Goal: Transaction & Acquisition: Book appointment/travel/reservation

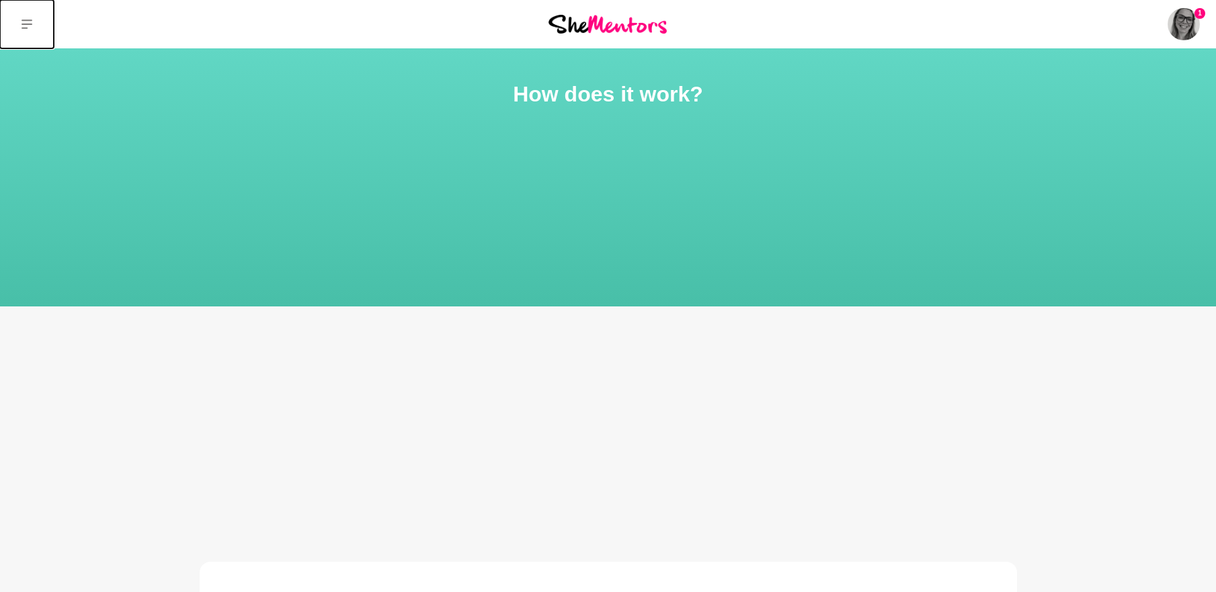
click at [26, 23] on icon at bounding box center [27, 24] width 11 height 11
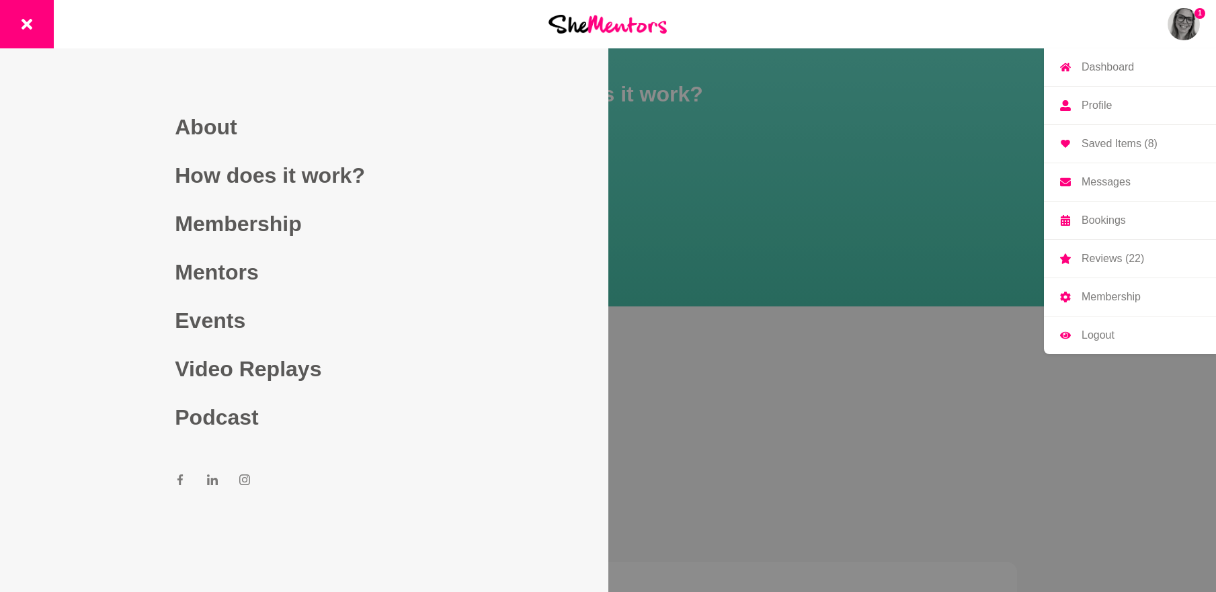
click at [1100, 141] on p "Saved Items (8)" at bounding box center [1120, 144] width 76 height 11
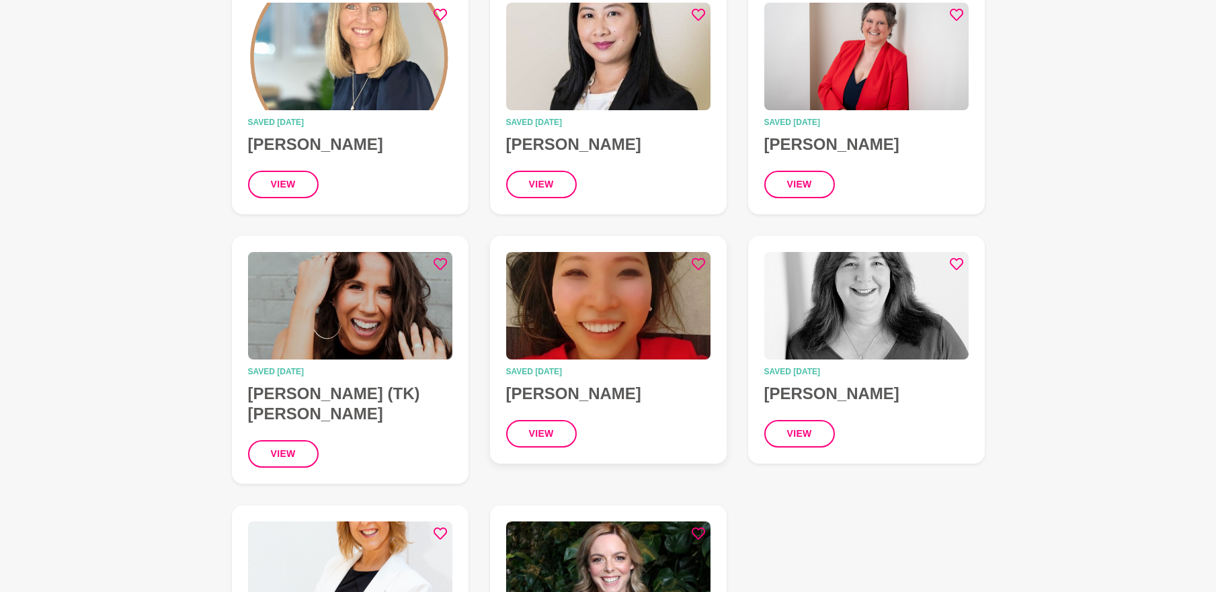
scroll to position [403, 0]
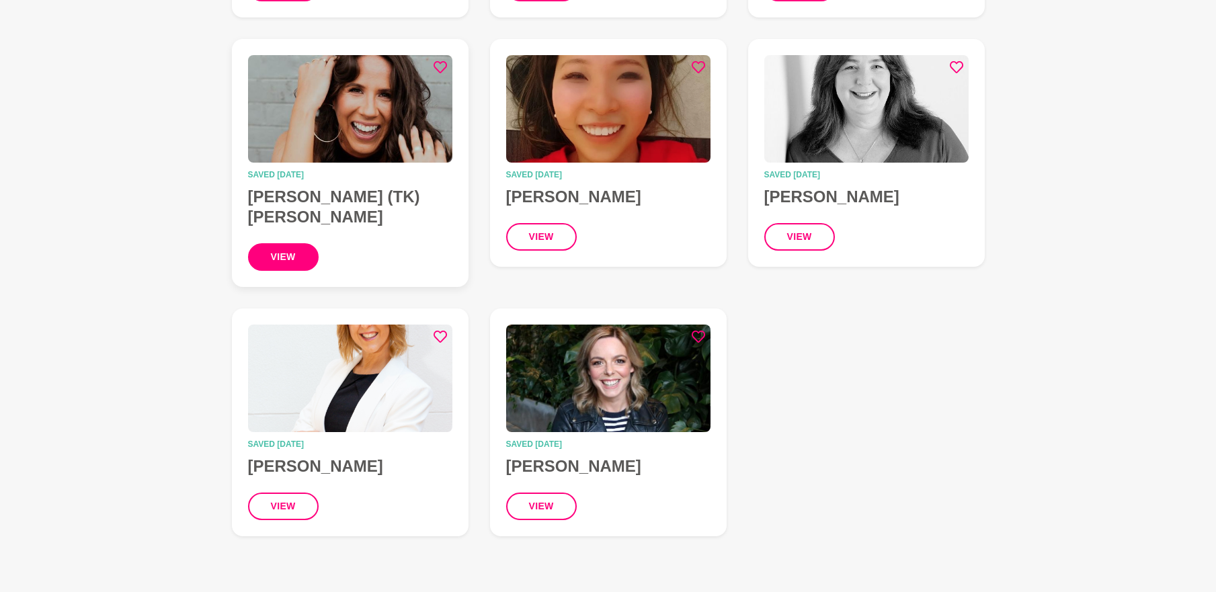
click at [285, 243] on button "view" at bounding box center [283, 257] width 71 height 28
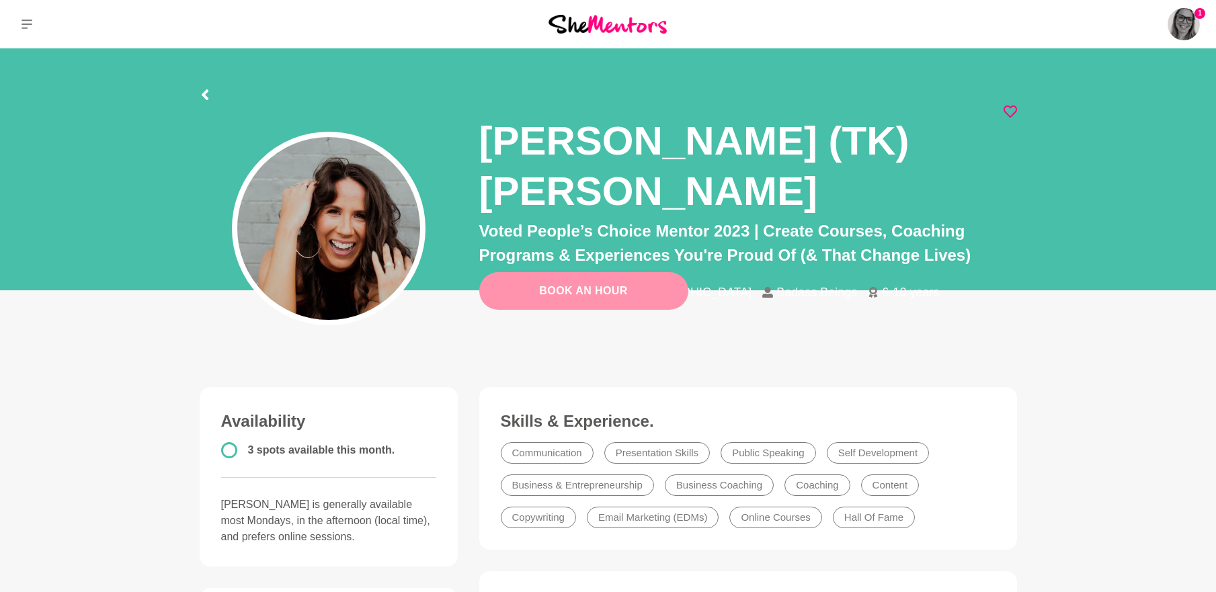
click at [585, 285] on link "Book An Hour" at bounding box center [583, 291] width 209 height 38
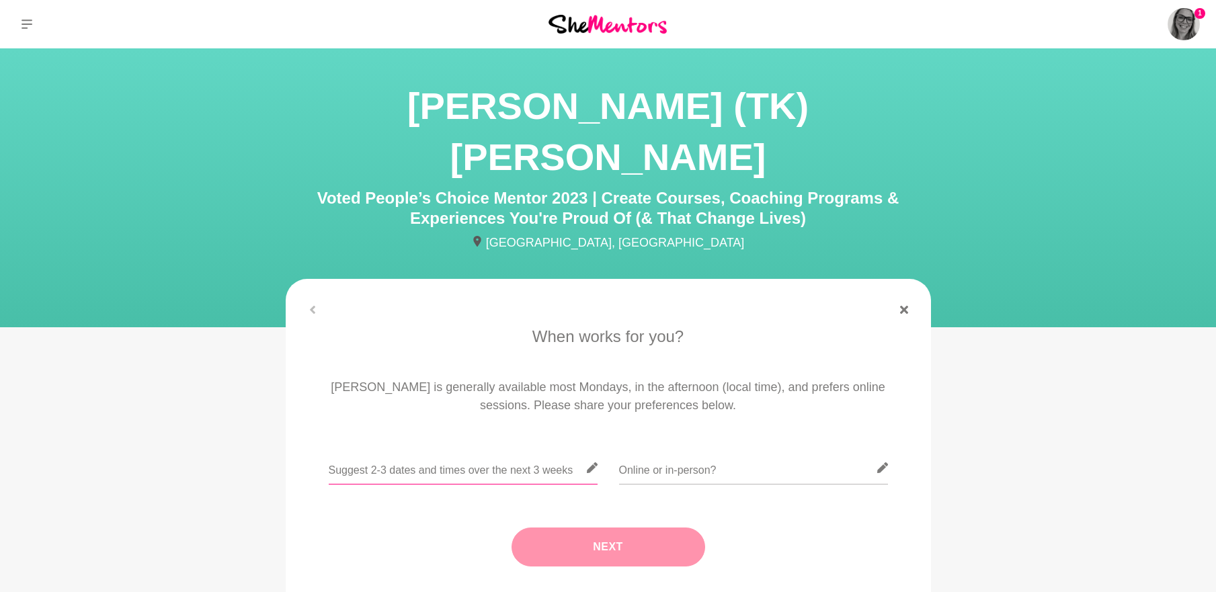
click at [412, 452] on input "text" at bounding box center [463, 468] width 269 height 33
click at [370, 452] on input "text" at bounding box center [463, 468] width 269 height 33
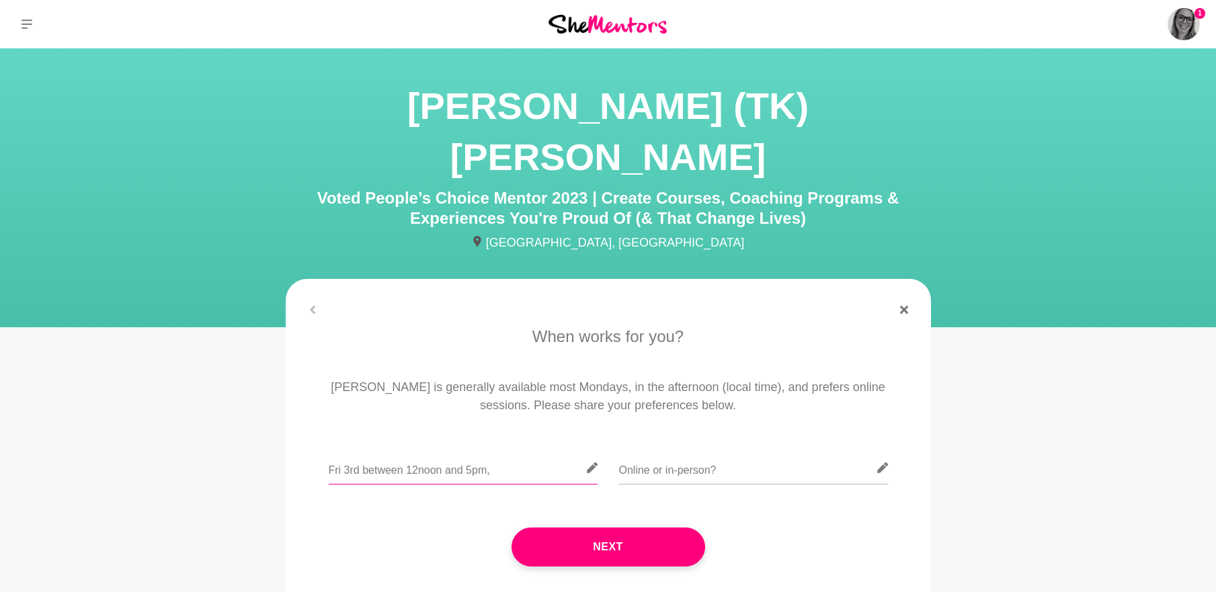
click at [515, 452] on input "Fri 3rd between 12noon and 5pm," at bounding box center [463, 468] width 269 height 33
click at [562, 452] on input "Fri 3rd between 12noon and 5pm, Tues 14th @" at bounding box center [463, 468] width 269 height 33
type input "Fri 3rd between 12noon and 5pm, Tues 14th @ 1pm, Thurs 16th @ 2pm"
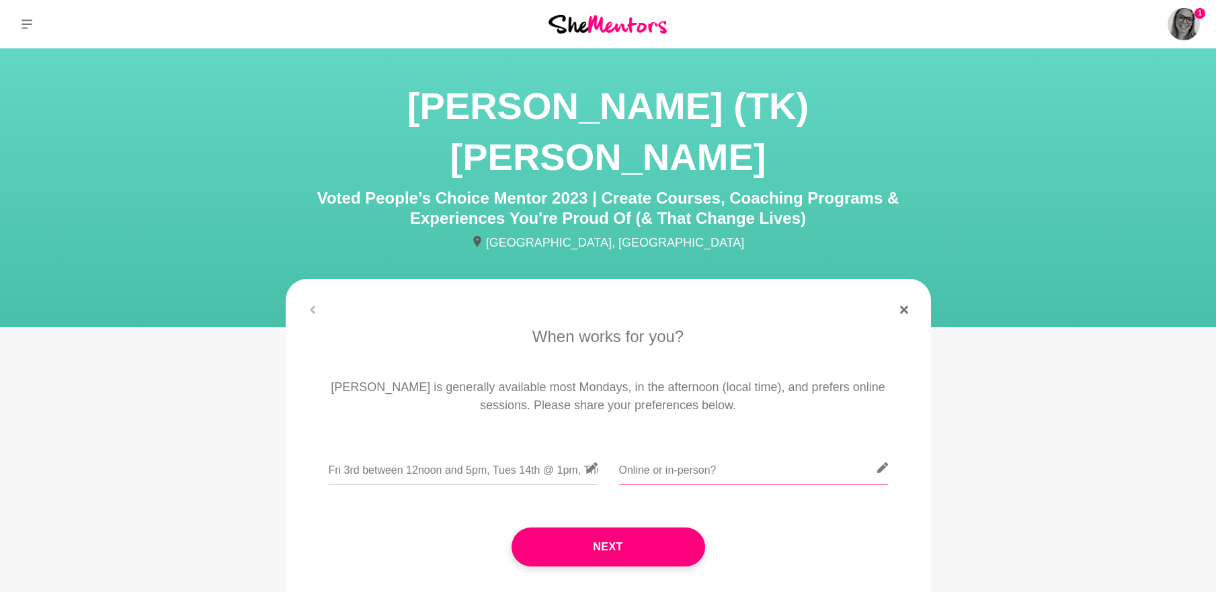
drag, startPoint x: 641, startPoint y: 421, endPoint x: 635, endPoint y: 420, distance: 6.9
click at [636, 452] on input "text" at bounding box center [753, 468] width 269 height 33
type input "Online"
click at [658, 519] on div "Next" at bounding box center [609, 547] width 608 height 93
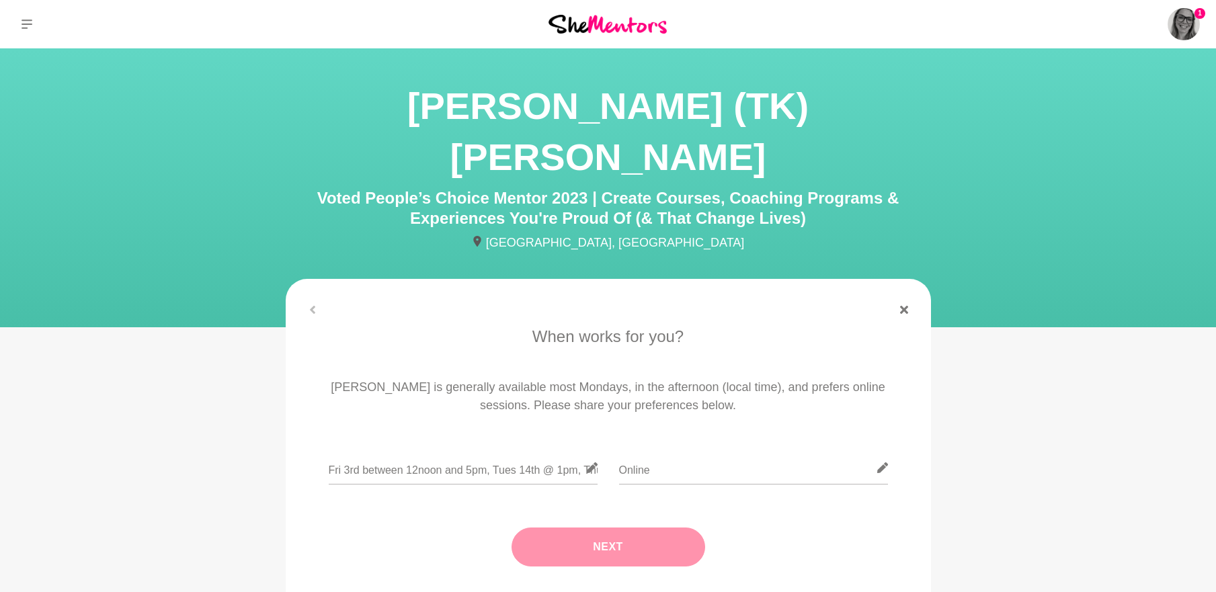
click at [666, 528] on button "Next" at bounding box center [609, 547] width 194 height 39
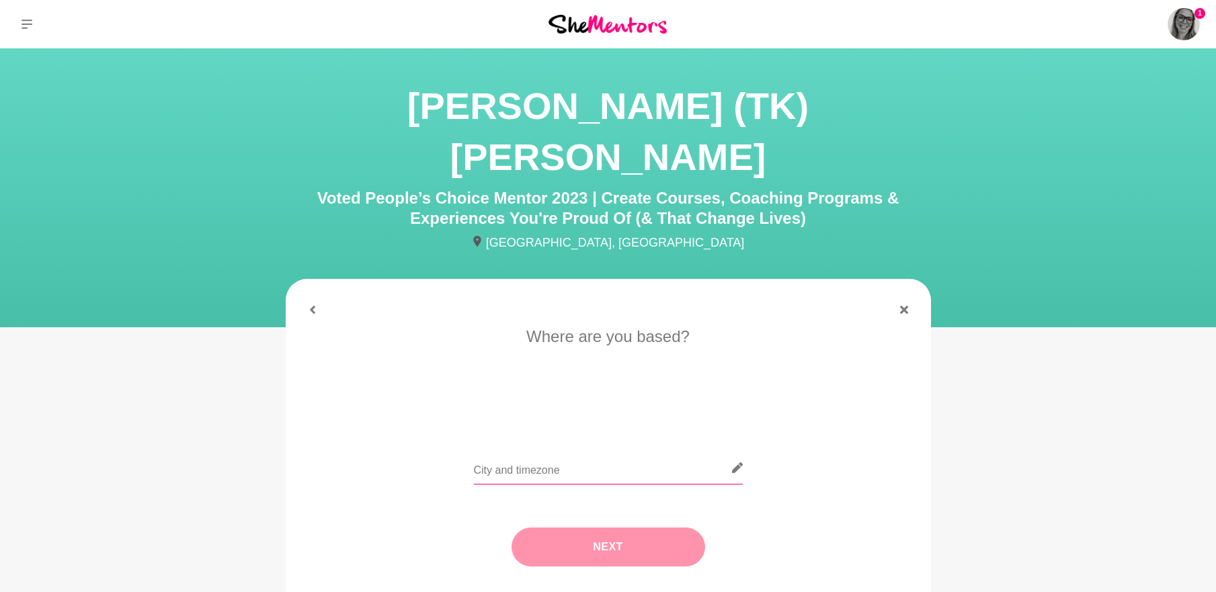
click at [562, 452] on input "text" at bounding box center [608, 468] width 269 height 33
type input "[GEOGRAPHIC_DATA]"
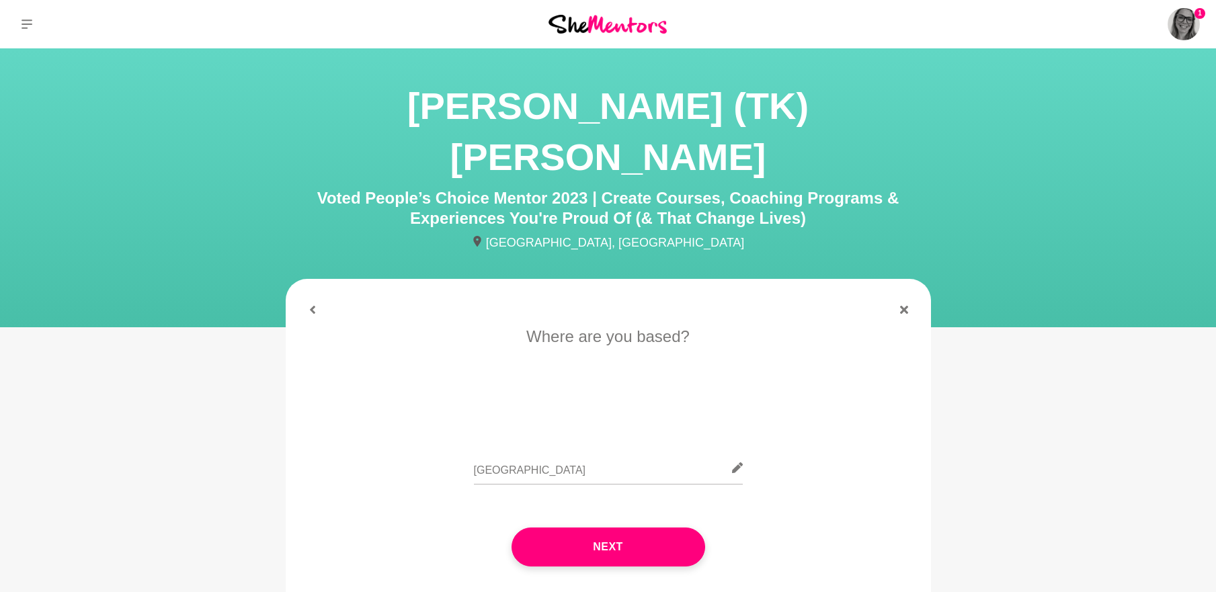
click at [562, 528] on button "Next" at bounding box center [609, 547] width 194 height 39
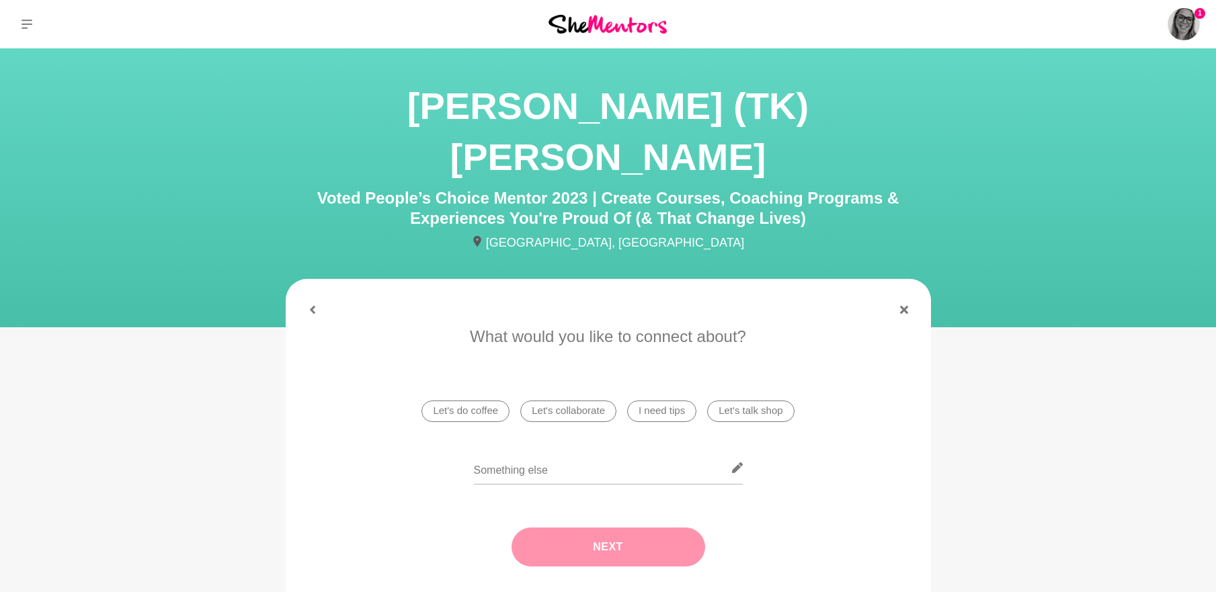
click at [647, 401] on li "I need tips" at bounding box center [661, 412] width 69 height 22
click at [590, 528] on button "Next" at bounding box center [609, 547] width 194 height 39
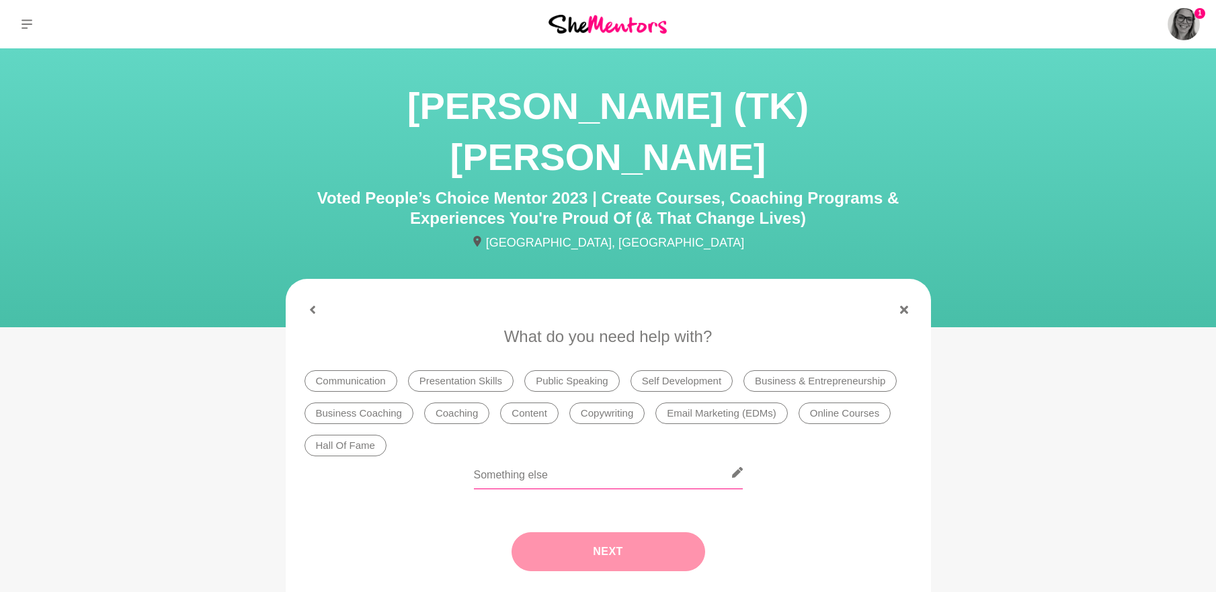
click at [539, 457] on input "text" at bounding box center [608, 473] width 269 height 33
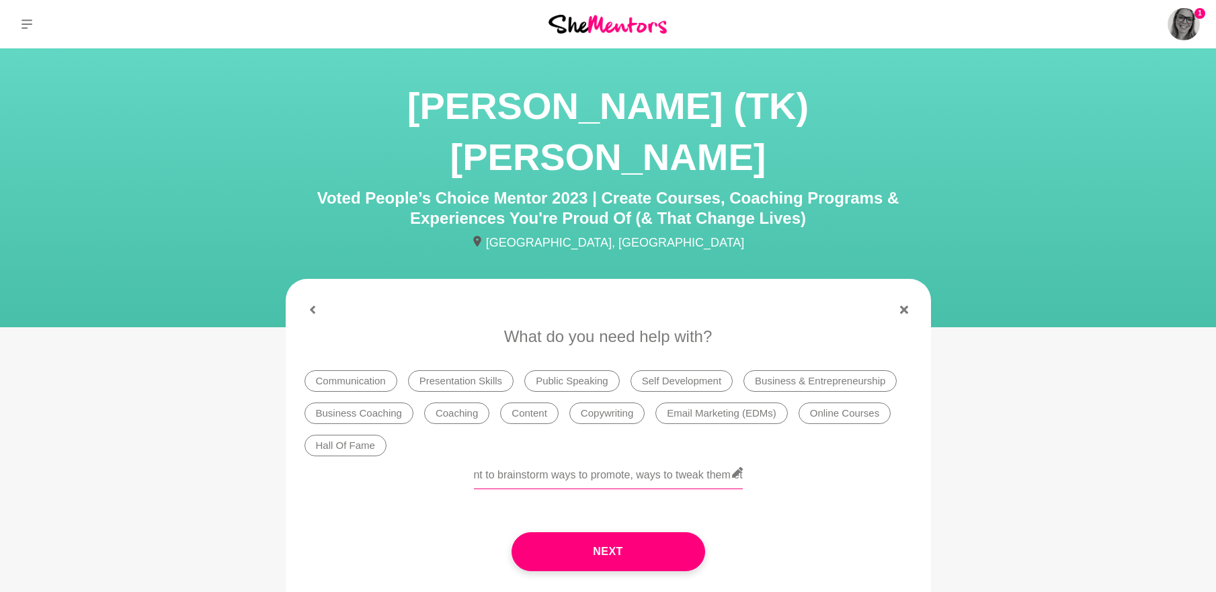
scroll to position [0, 292]
type input "Lead Magnets! I am refreshing the current ones, and just want to brainstorm way…"
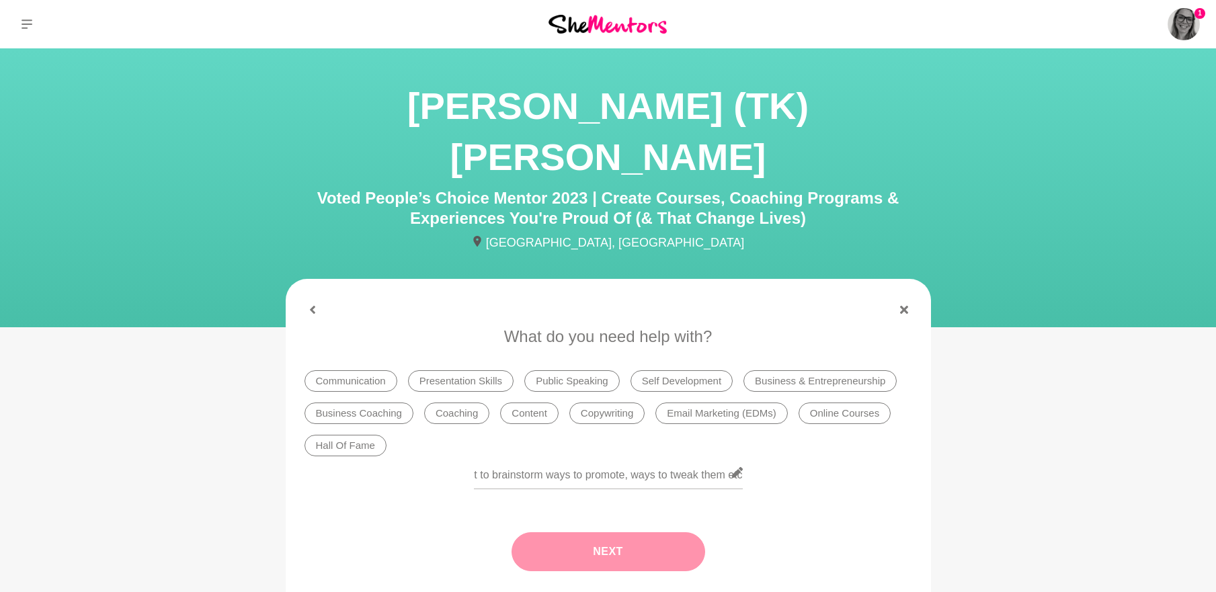
scroll to position [0, 0]
click at [605, 533] on button "Next" at bounding box center [609, 552] width 194 height 39
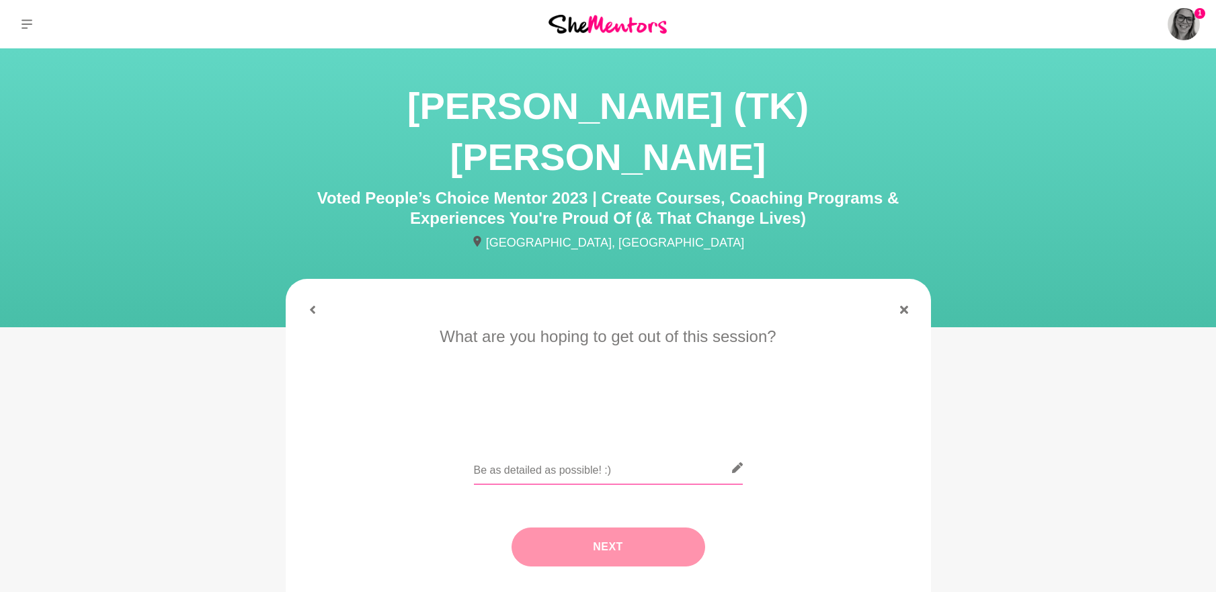
click at [555, 452] on input "text" at bounding box center [608, 468] width 269 height 33
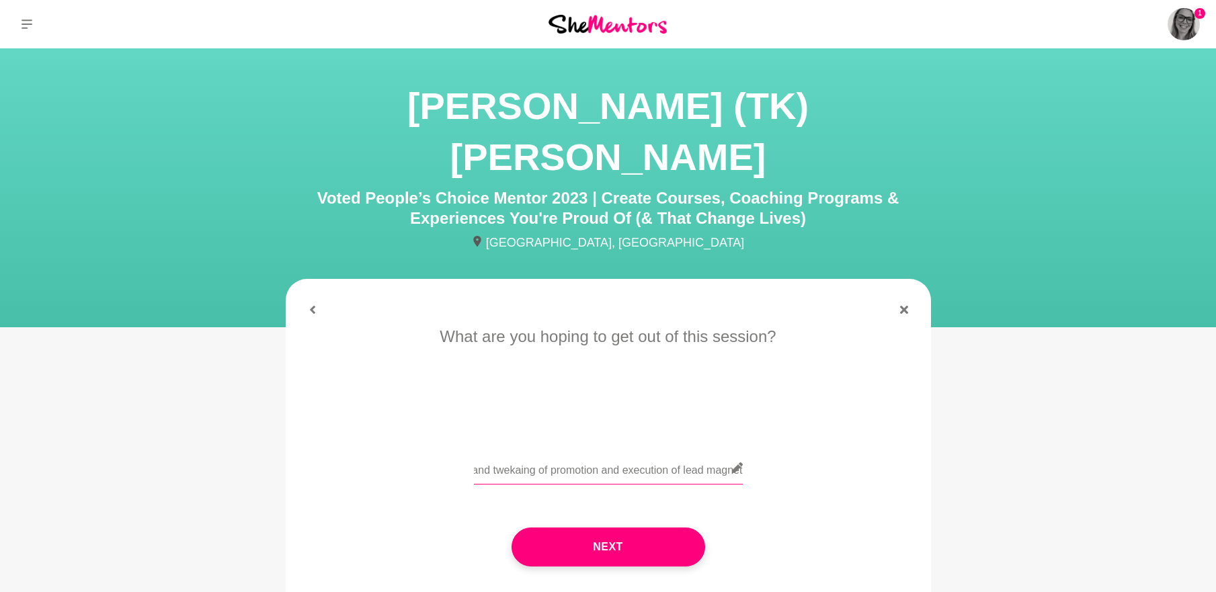
scroll to position [0, 272]
type input "Oh I answered that in the last question :) Brainstorming and twekaing of promot…"
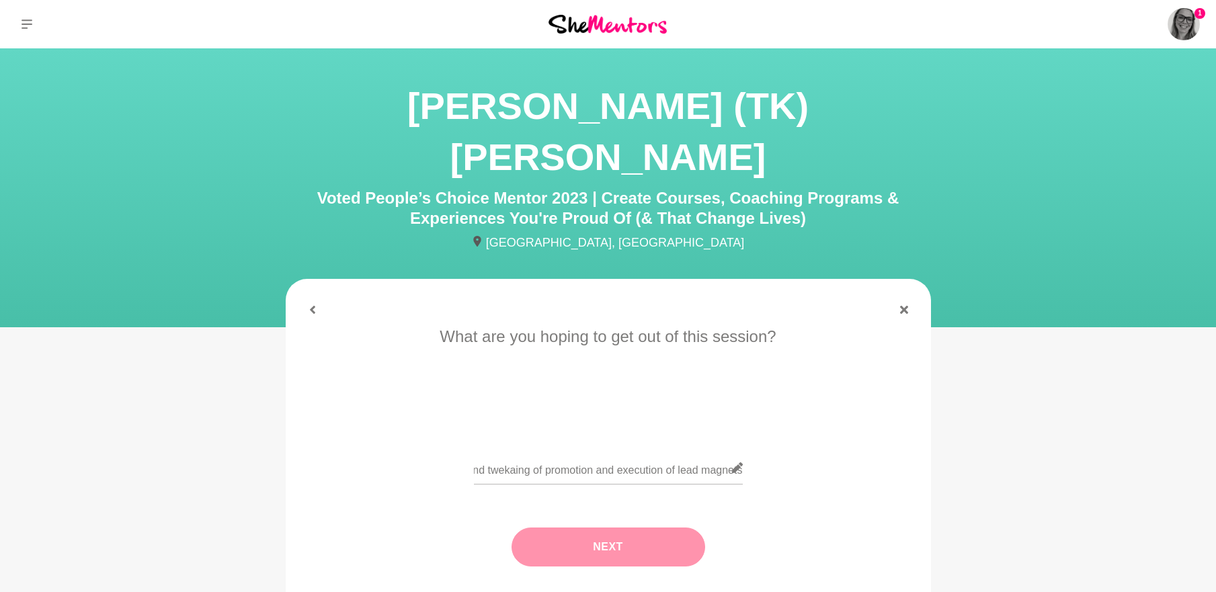
scroll to position [0, 0]
click at [602, 528] on button "Next" at bounding box center [609, 547] width 194 height 39
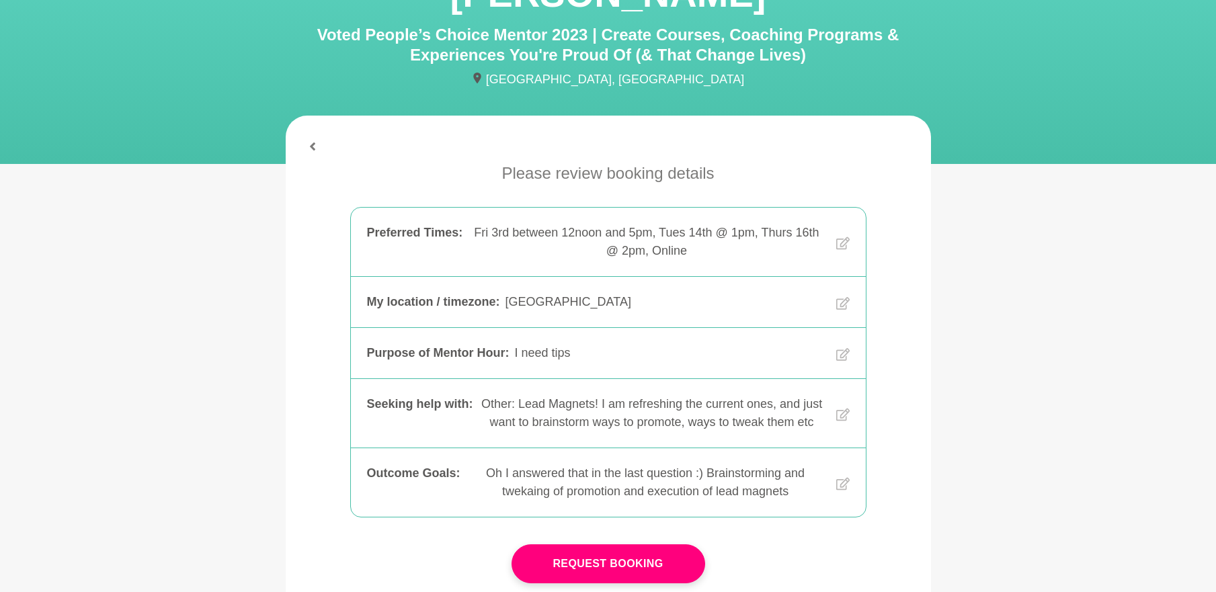
scroll to position [336, 0]
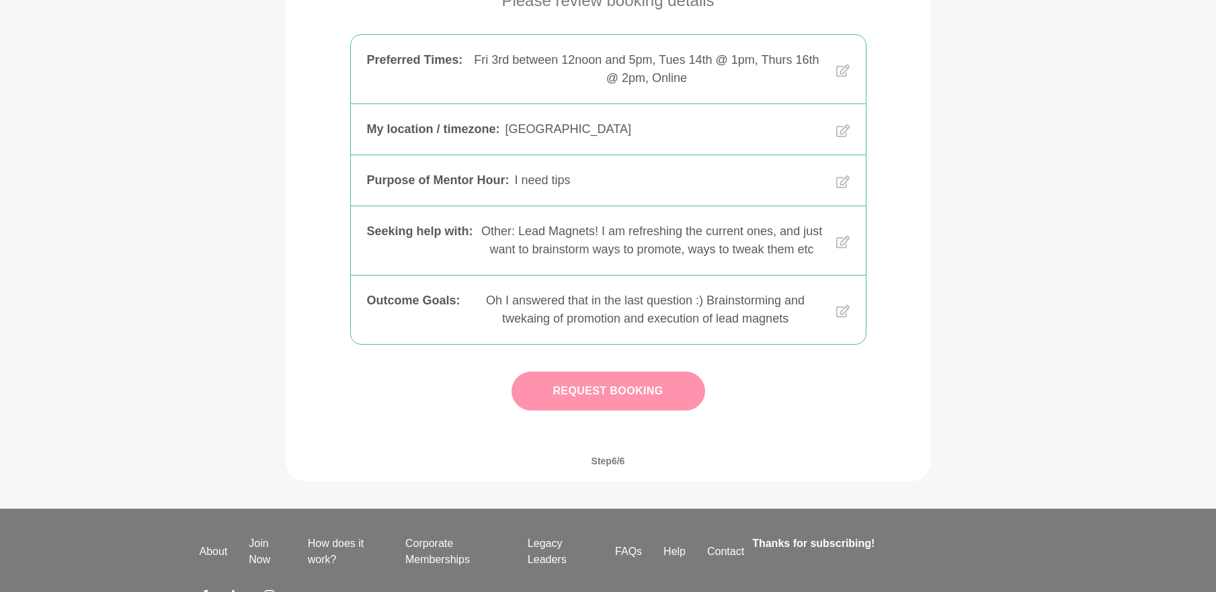
click at [609, 372] on button "Request Booking" at bounding box center [609, 391] width 194 height 39
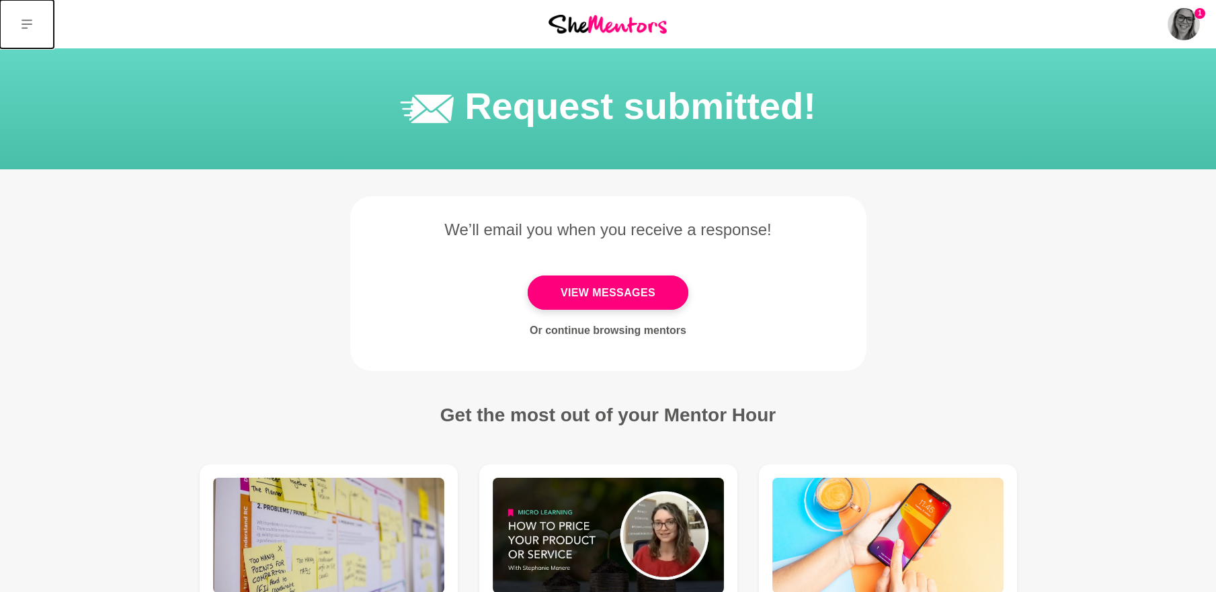
click at [23, 26] on icon at bounding box center [27, 24] width 11 height 11
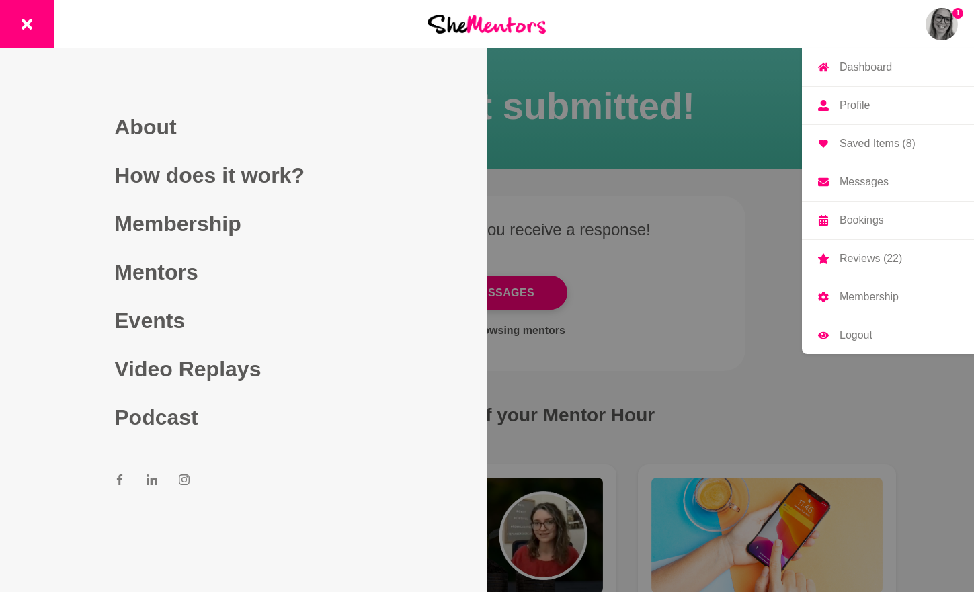
click at [873, 146] on p "Saved Items (8)" at bounding box center [878, 144] width 76 height 11
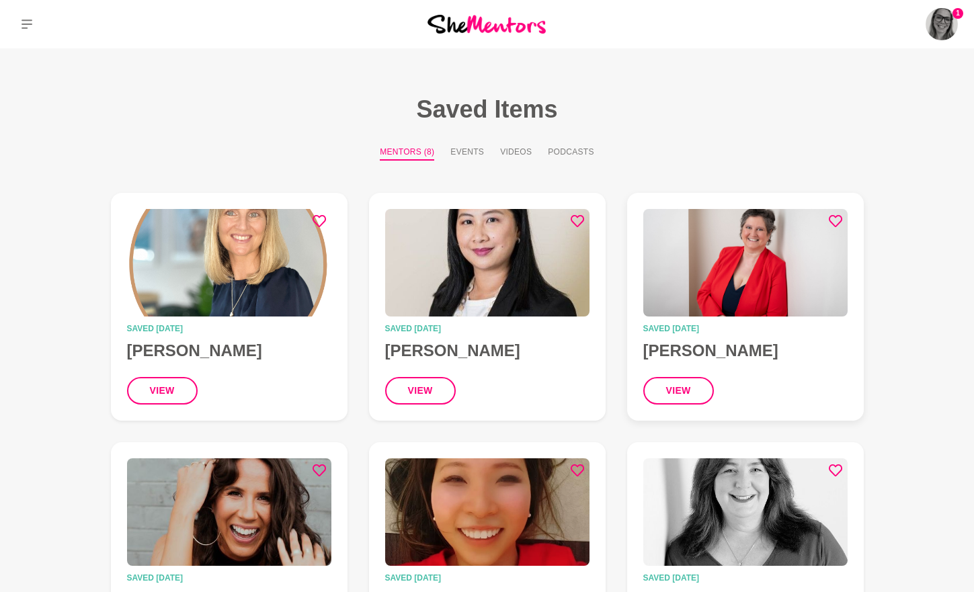
click at [832, 223] on icon at bounding box center [835, 221] width 13 height 12
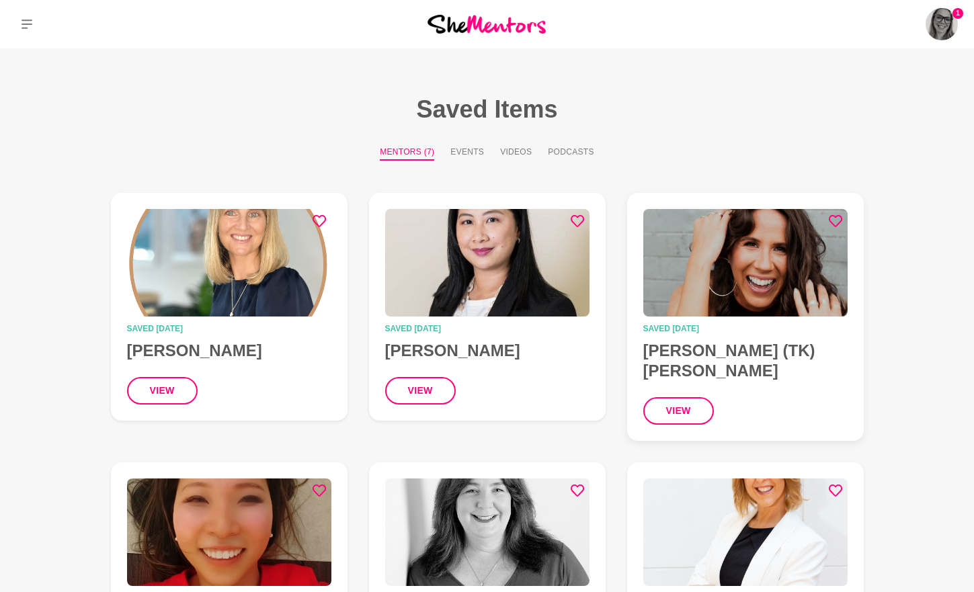
scroll to position [202, 0]
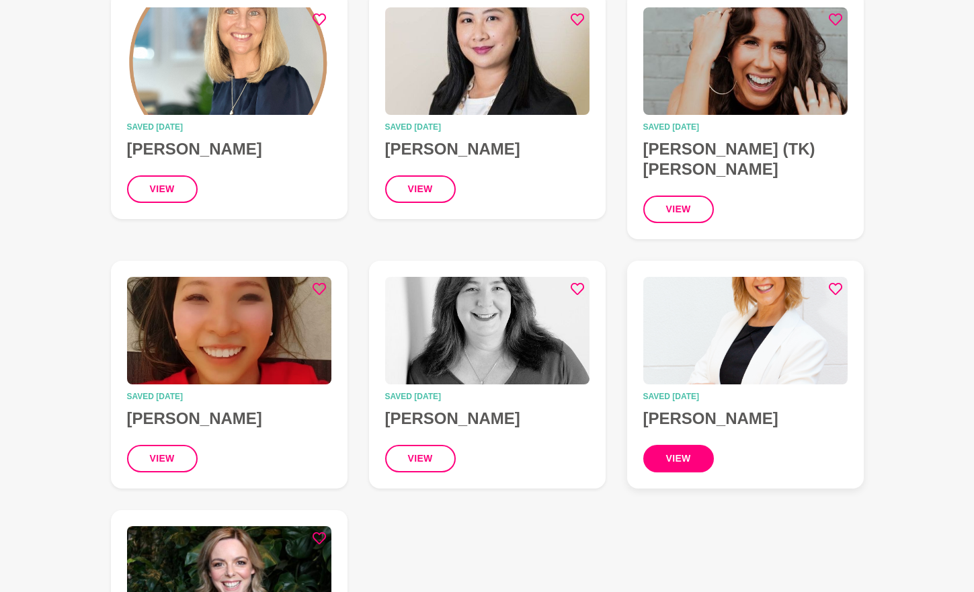
click at [693, 445] on button "view" at bounding box center [678, 459] width 71 height 28
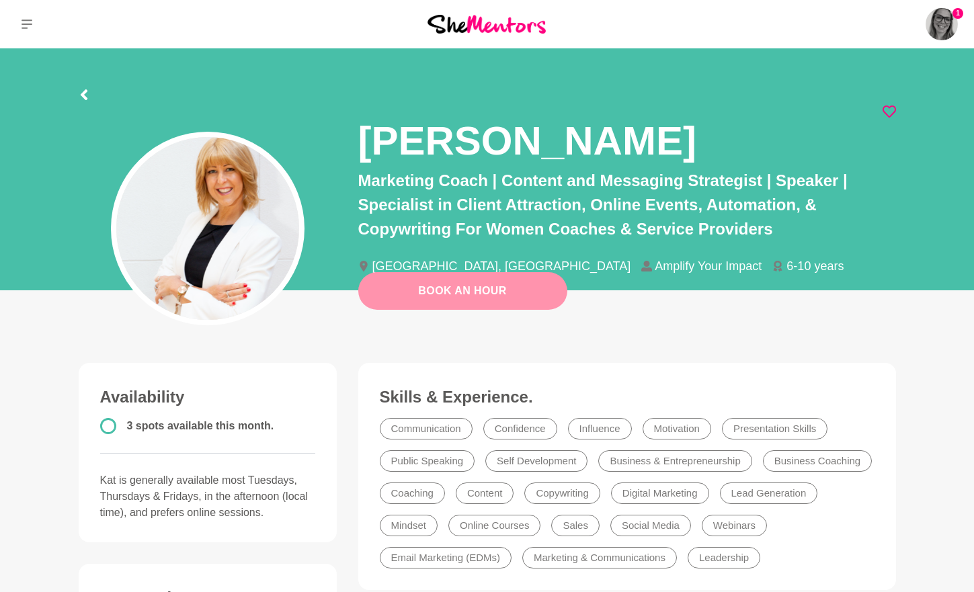
click at [451, 288] on link "Book An Hour" at bounding box center [462, 291] width 209 height 38
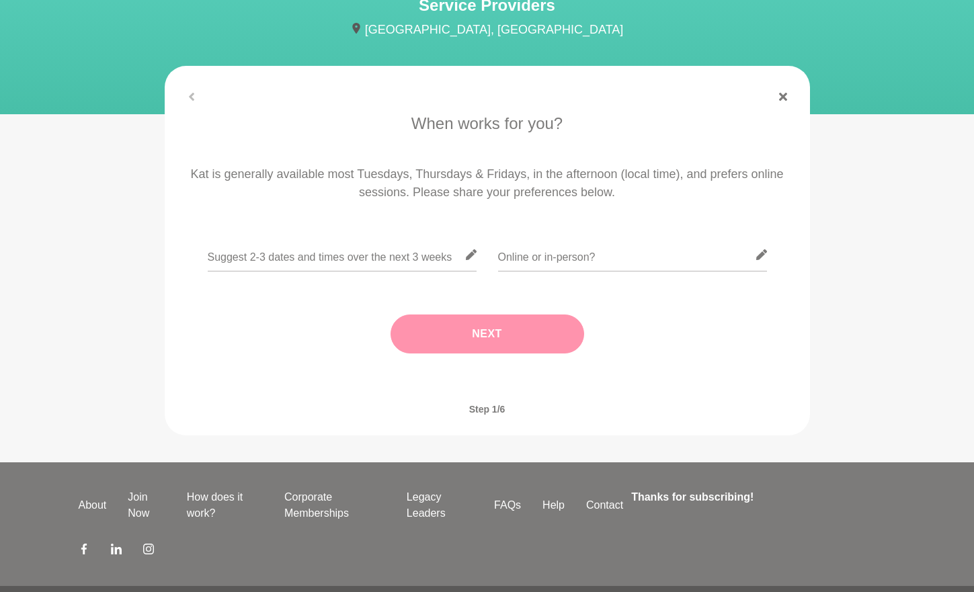
scroll to position [202, 0]
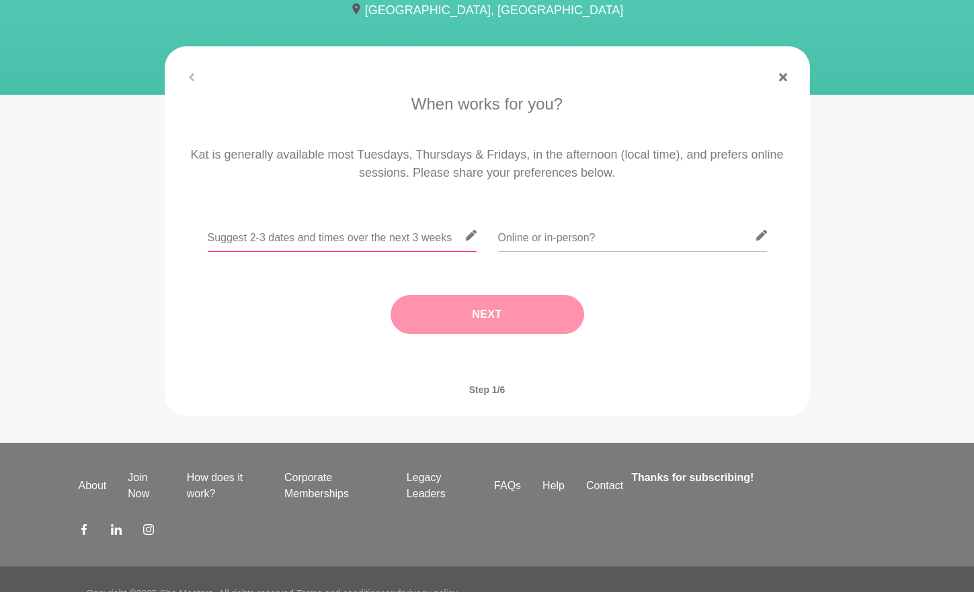
click at [329, 246] on input "text" at bounding box center [342, 235] width 269 height 33
click at [370, 240] on input "text" at bounding box center [342, 235] width 269 height 33
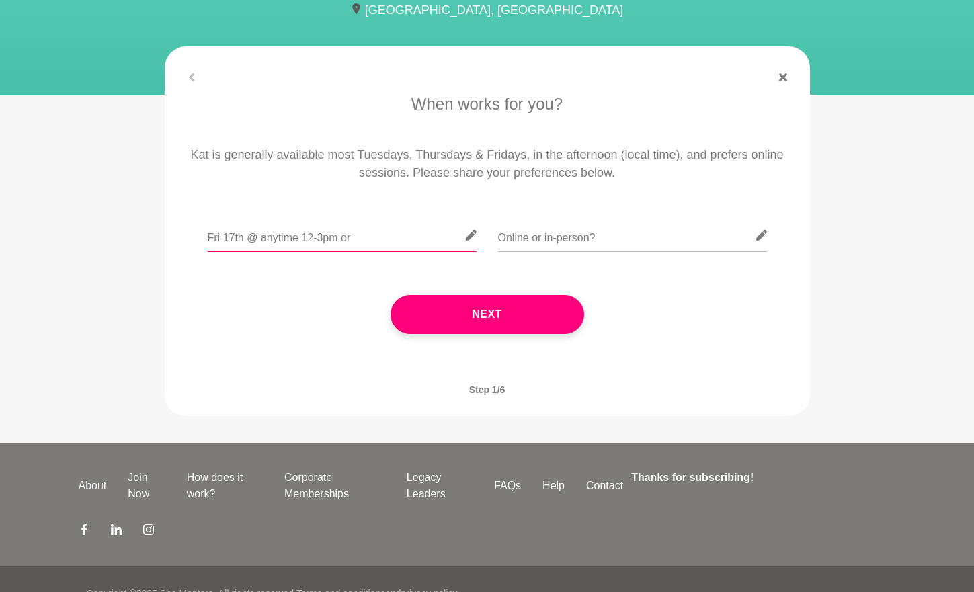
click at [373, 235] on input "Fri 17th @ anytime 12-3pm or" at bounding box center [342, 235] width 269 height 33
type input "Fri 17th @ anytime 12-3pm or Fri 23rd @ anytime 12-3pm"
click at [625, 241] on input "text" at bounding box center [632, 235] width 269 height 33
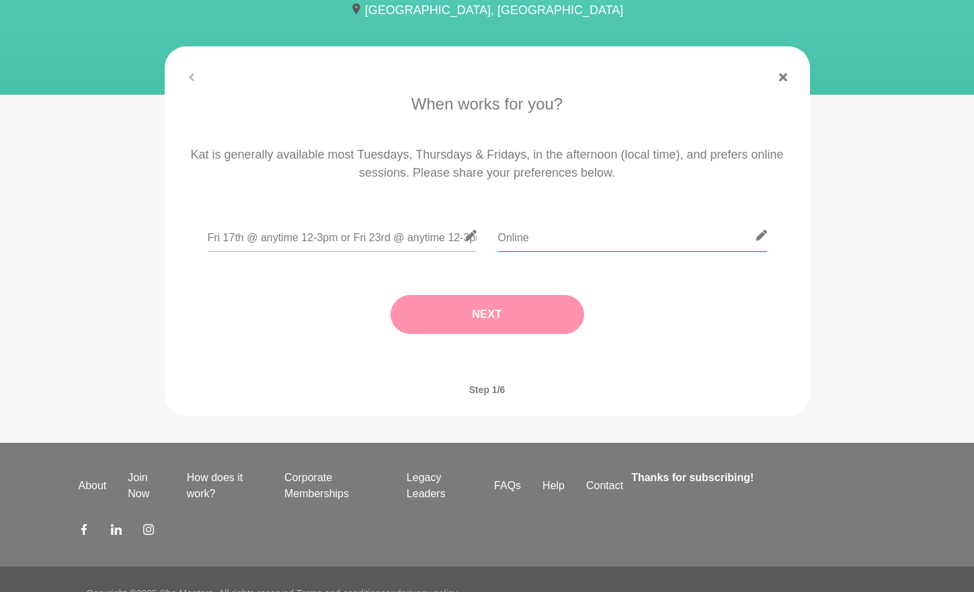
type input "Online"
click at [554, 311] on button "Next" at bounding box center [488, 314] width 194 height 39
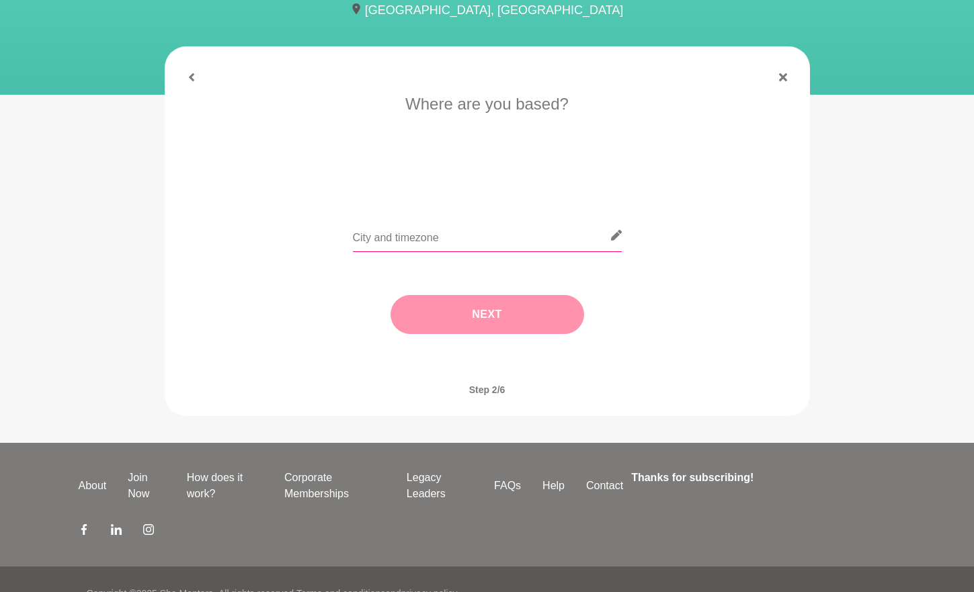
click at [449, 235] on input "text" at bounding box center [487, 235] width 269 height 33
type input "[GEOGRAPHIC_DATA]"
click at [478, 320] on button "Next" at bounding box center [488, 314] width 194 height 39
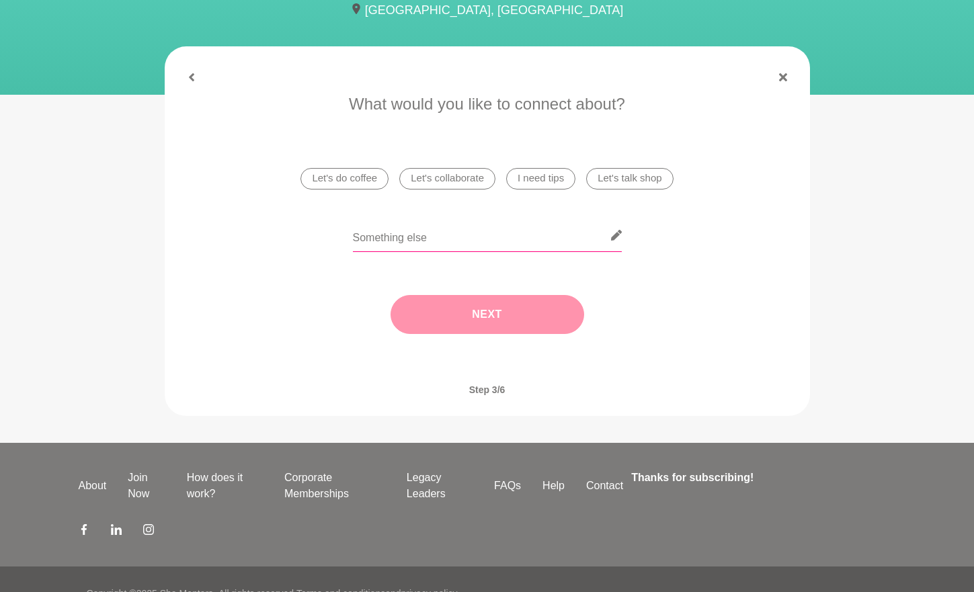
click at [402, 243] on input "text" at bounding box center [487, 235] width 269 height 33
type input "Lead Magnets!"
click at [467, 313] on button "Next" at bounding box center [488, 314] width 194 height 39
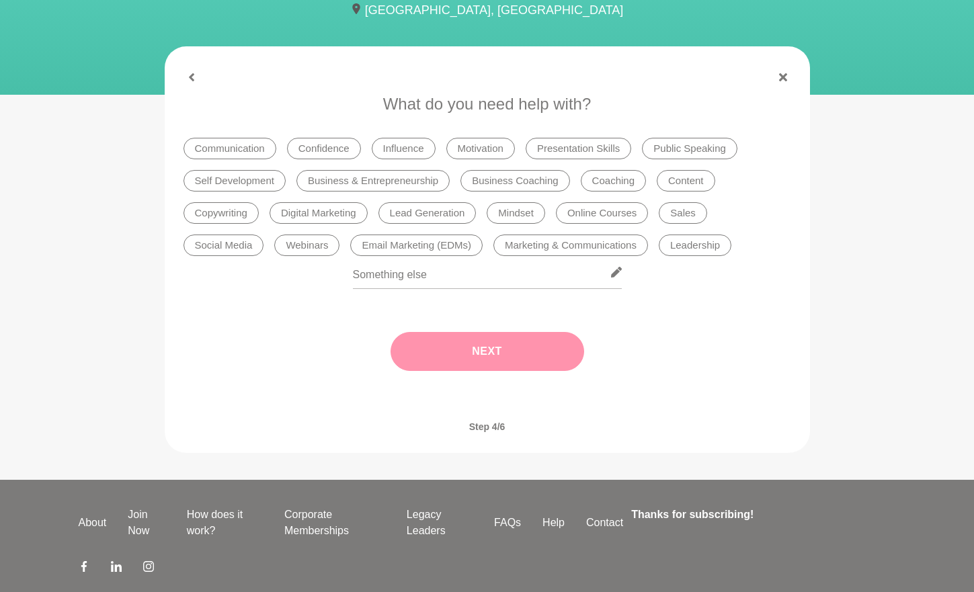
click at [442, 221] on li "Lead Generation" at bounding box center [428, 213] width 98 height 22
click at [475, 346] on button "Next" at bounding box center [488, 351] width 194 height 39
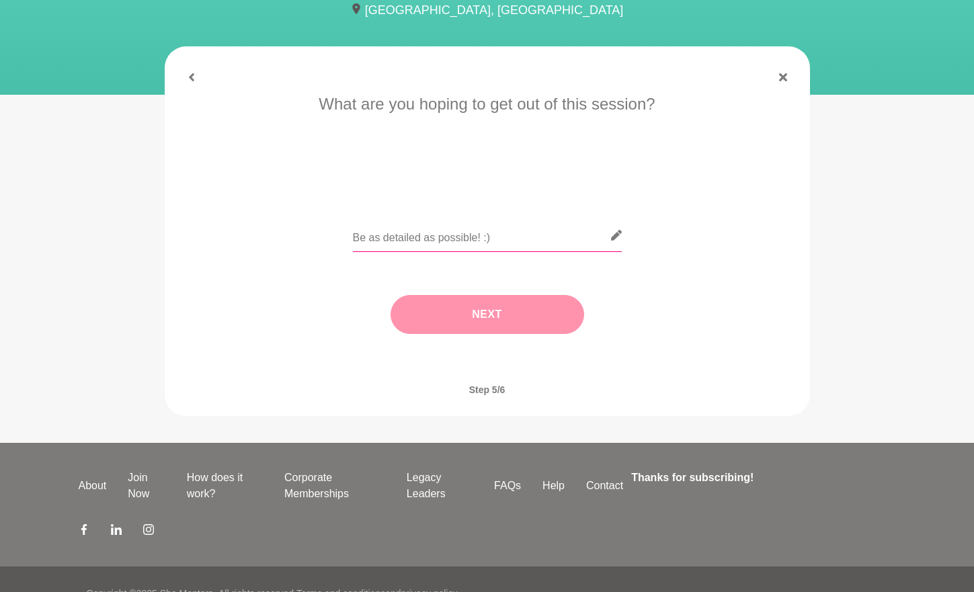
click at [426, 233] on input "text" at bounding box center [487, 235] width 269 height 33
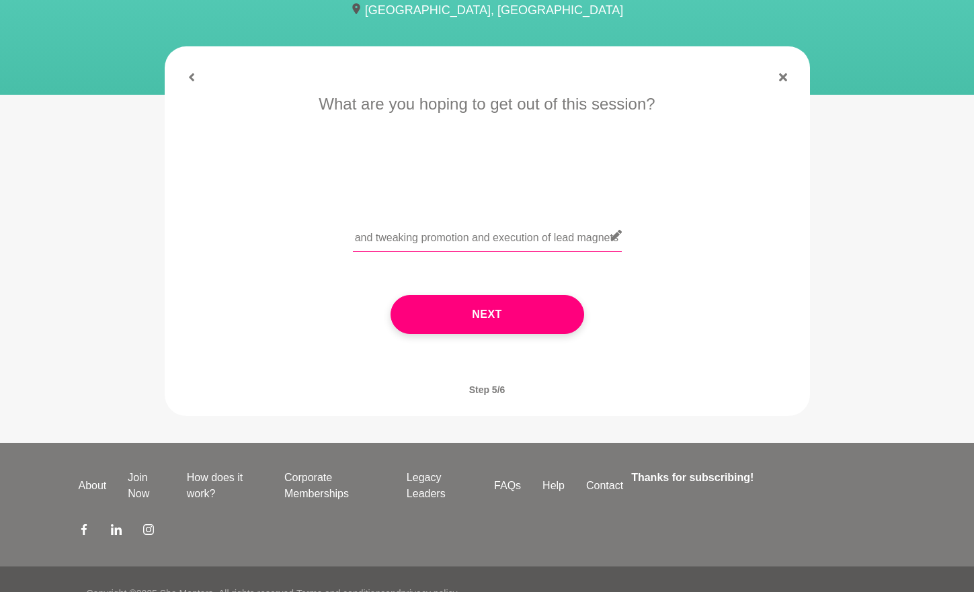
scroll to position [0, 77]
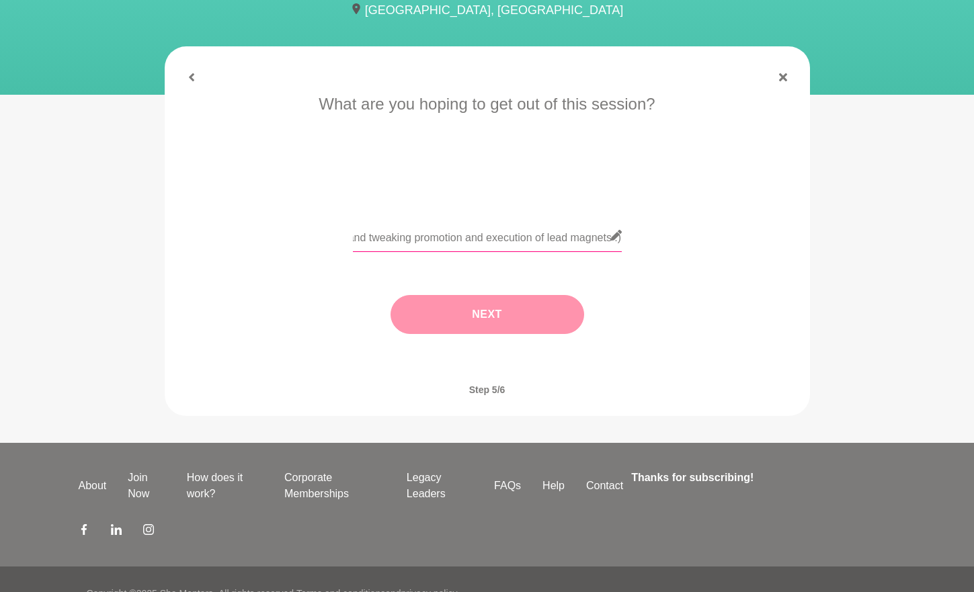
type input "Brainstorming and tweaking promotion and execution of lead magnets :)"
click at [514, 315] on button "Next" at bounding box center [488, 314] width 194 height 39
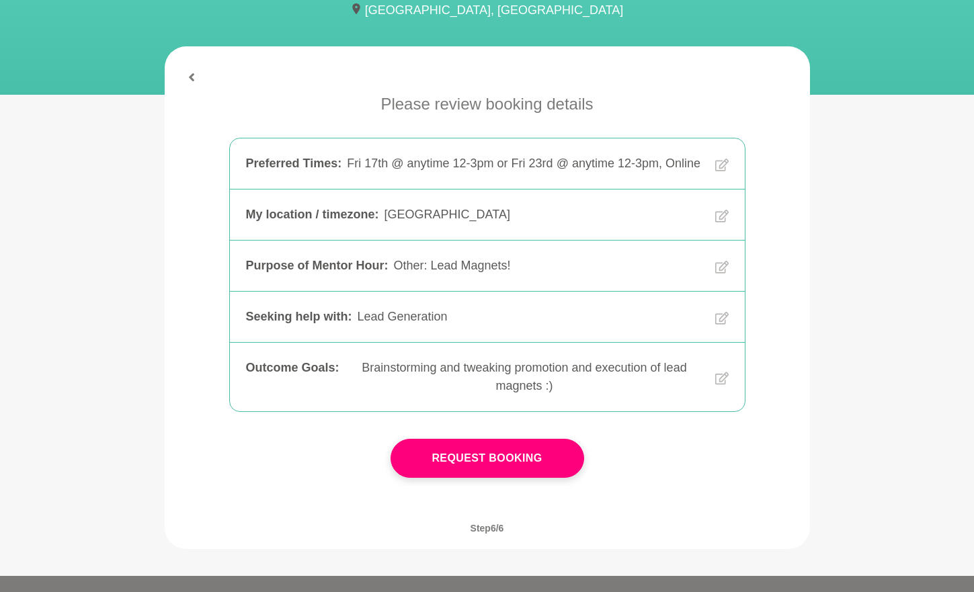
click at [501, 471] on button "Request Booking" at bounding box center [488, 458] width 194 height 39
